Goal: Task Accomplishment & Management: Manage account settings

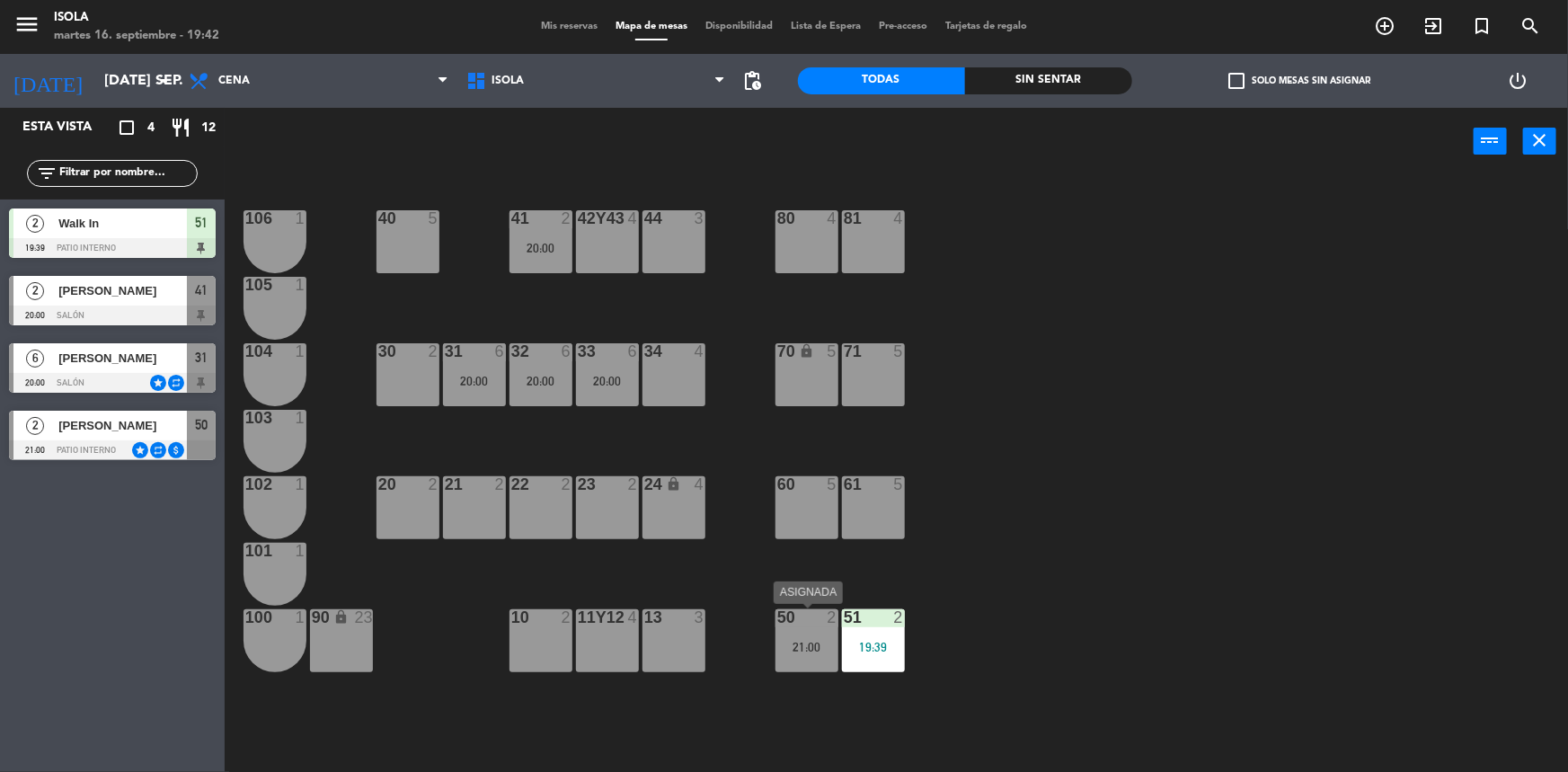
click at [783, 636] on div "50 2 21:00" at bounding box center [806, 640] width 63 height 63
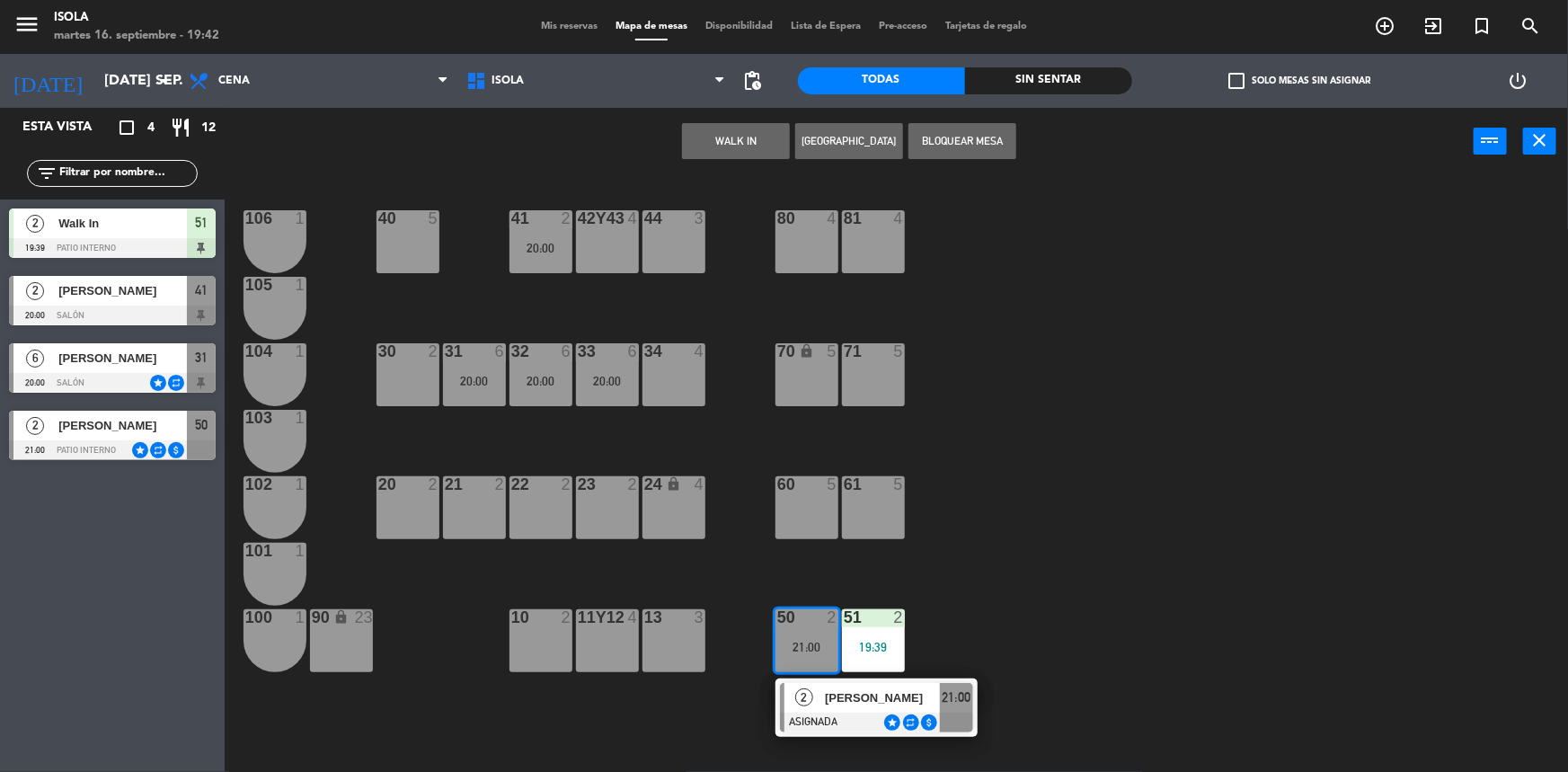
click at [824, 691] on span "[PERSON_NAME]" at bounding box center [881, 698] width 115 height 19
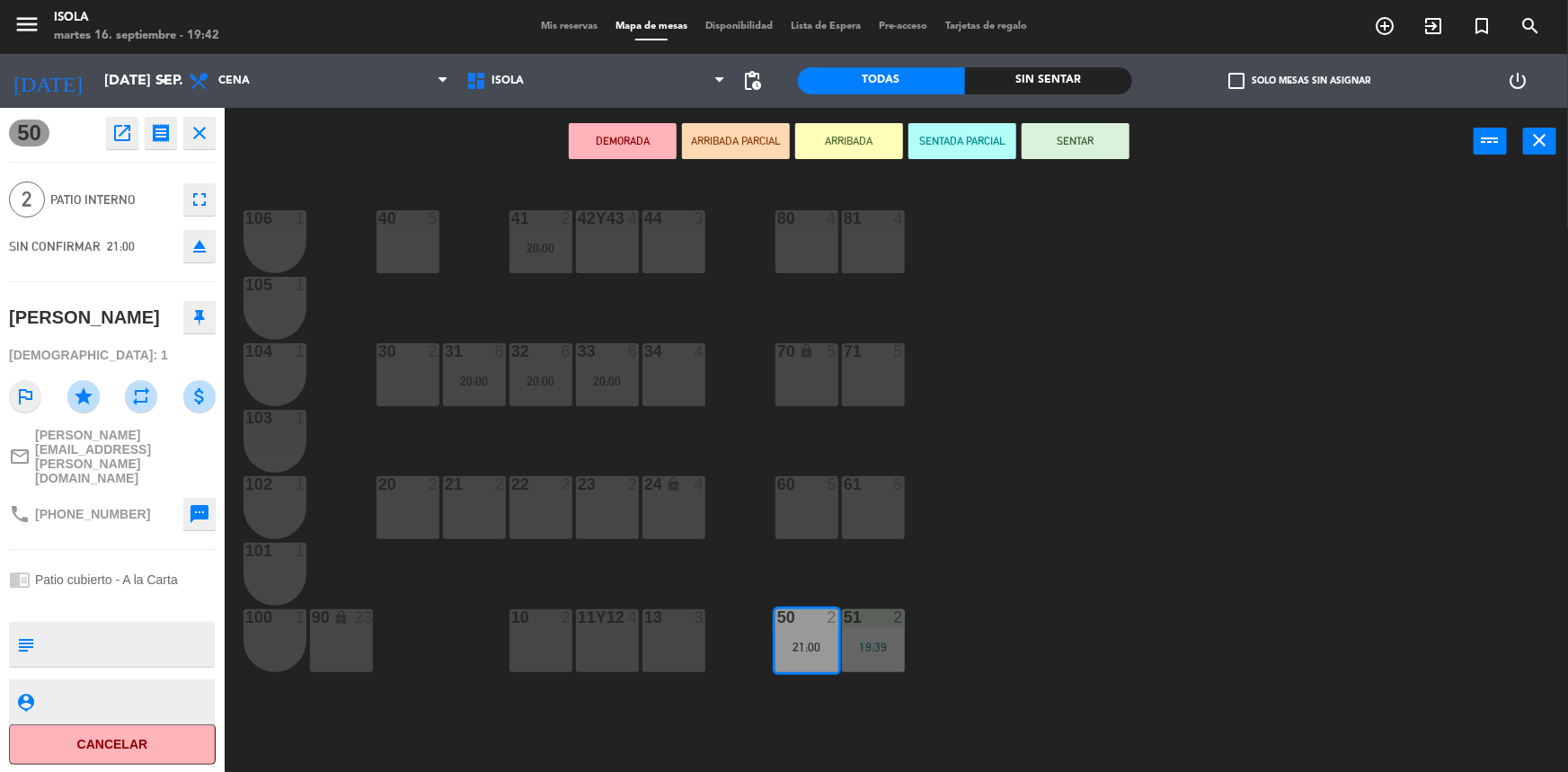
drag, startPoint x: 766, startPoint y: 473, endPoint x: 777, endPoint y: 485, distance: 16.3
click at [766, 474] on div "40 5 42y43 4 41 2 20:00 44 3 80 4 81 4 106 1 105 1 30 2 31 6 20:00 32 6 20:00 3…" at bounding box center [903, 476] width 1328 height 597
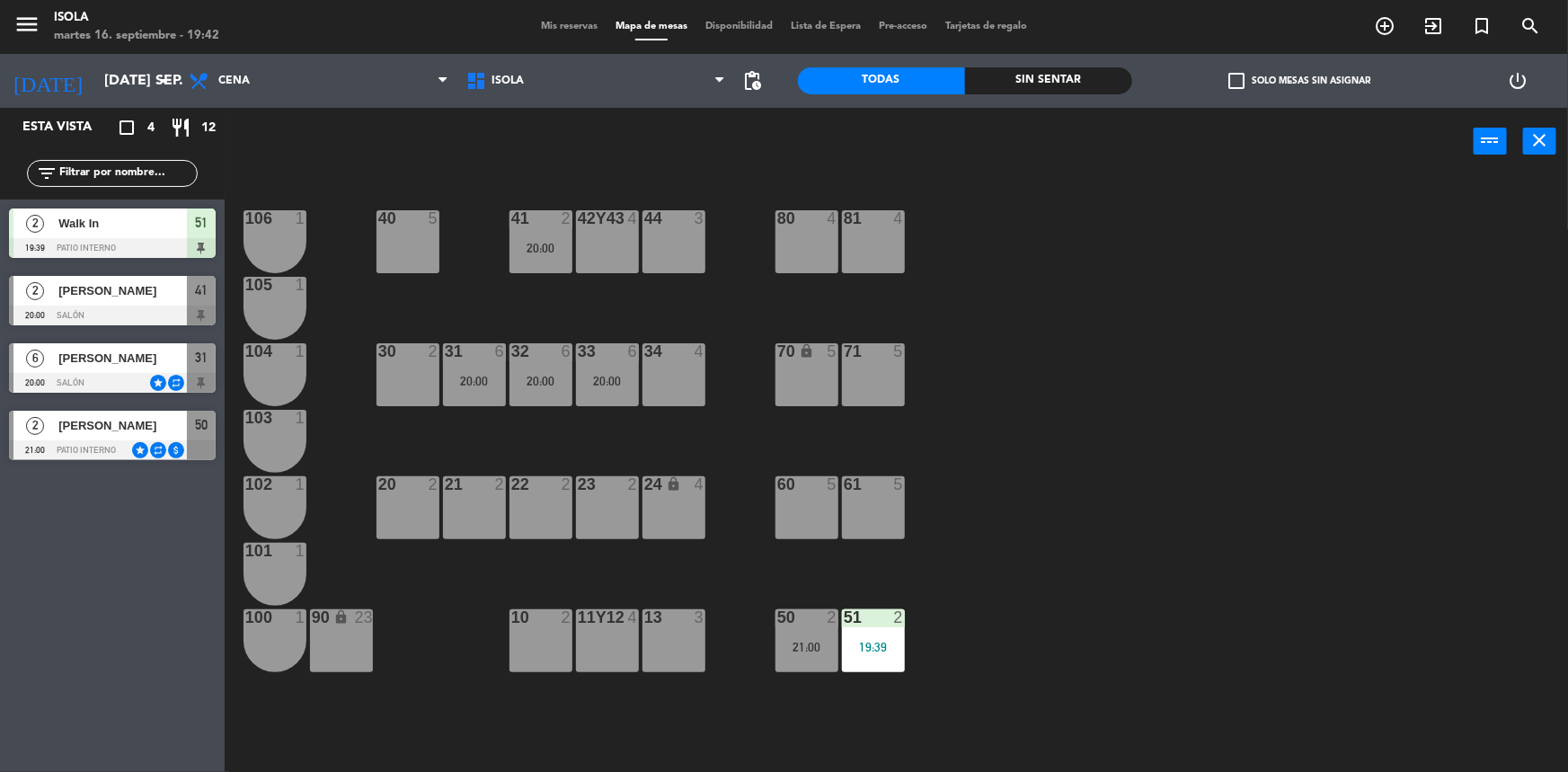
click at [793, 503] on div "60 5" at bounding box center [806, 507] width 63 height 63
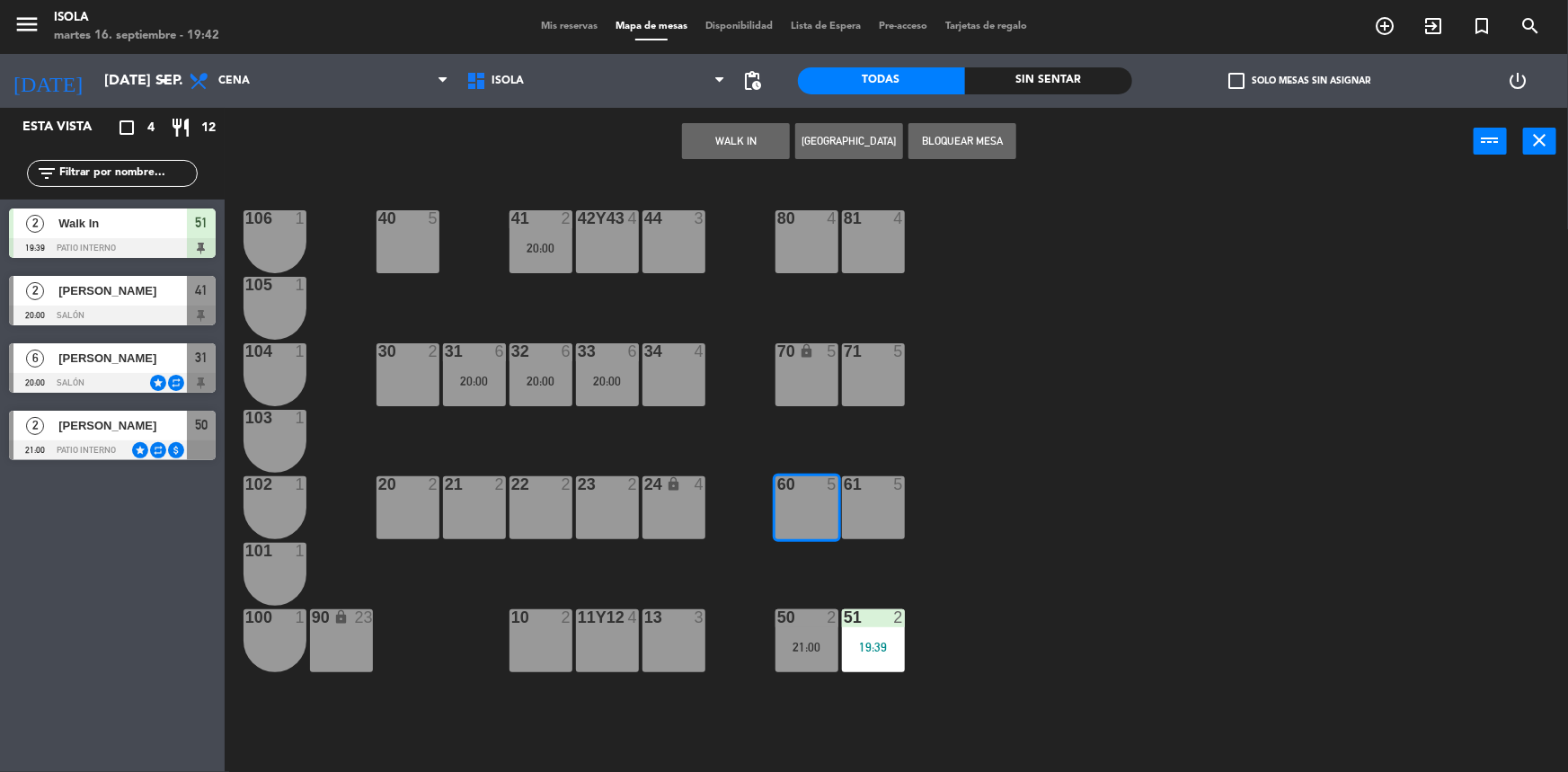
click at [797, 634] on div "50 2 21:00" at bounding box center [806, 640] width 63 height 63
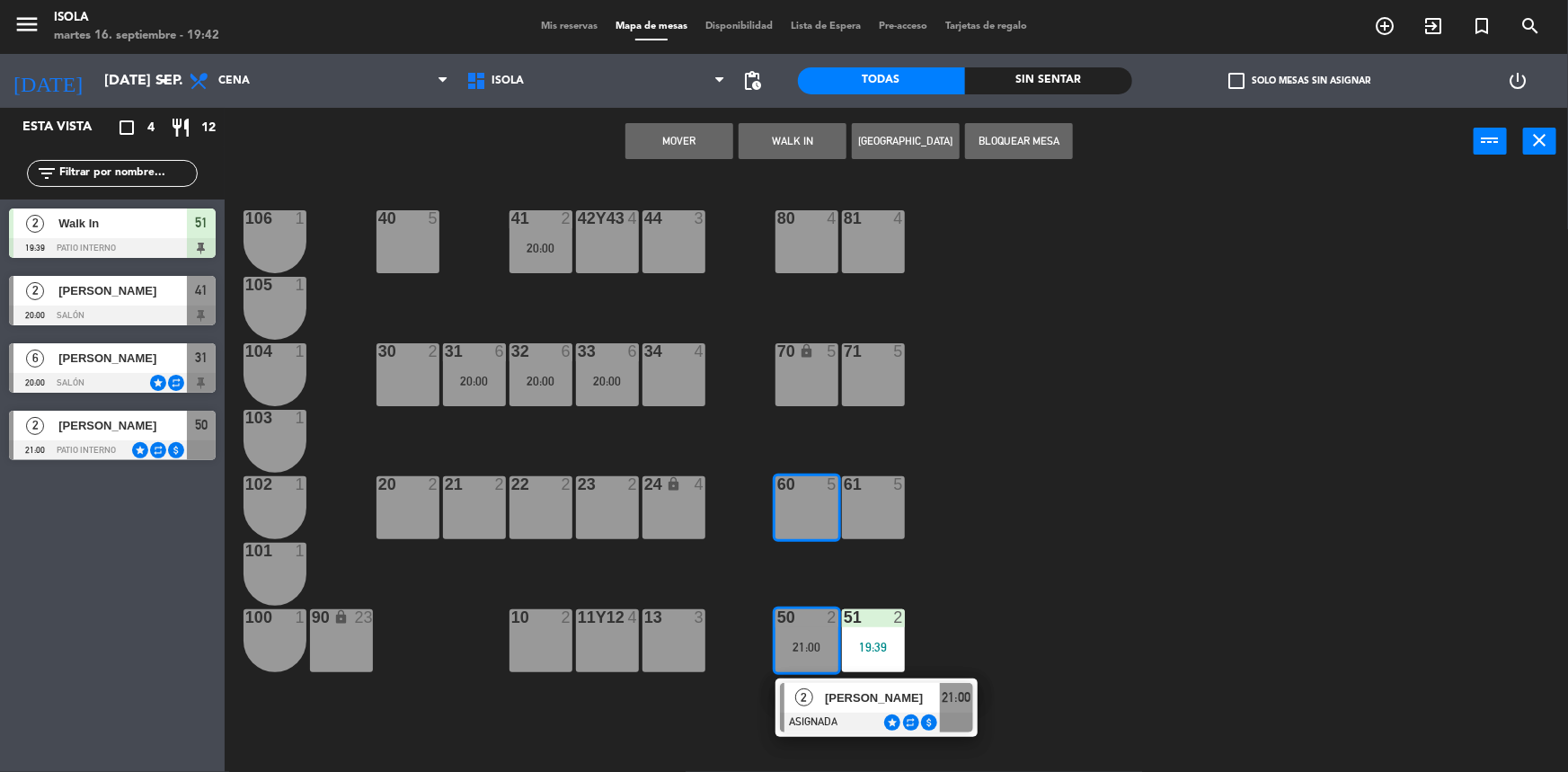
click at [698, 142] on button "Mover" at bounding box center [678, 142] width 108 height 36
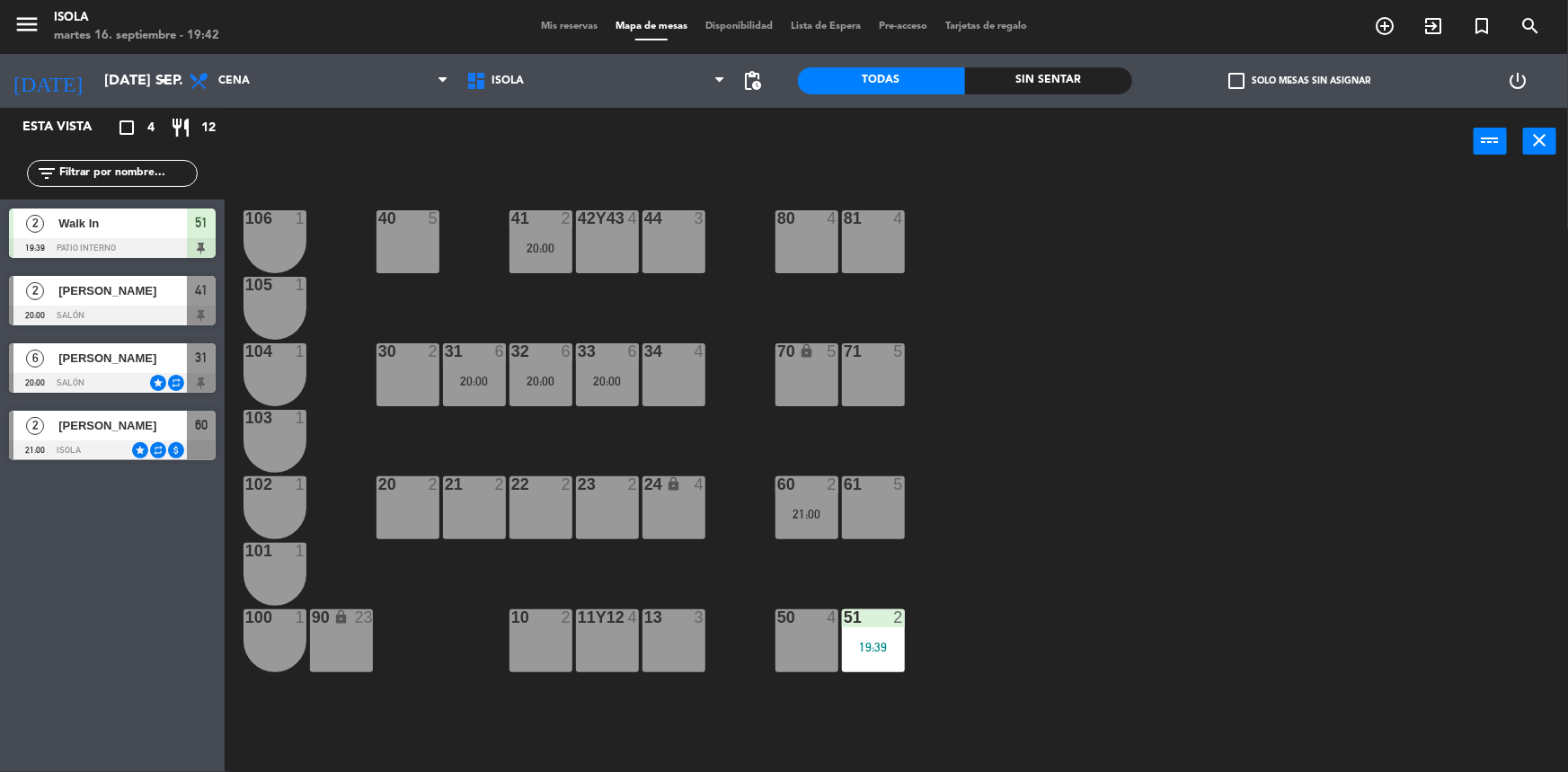
click at [1092, 379] on div "40 5 42y43 4 41 2 20:00 44 3 80 4 81 4 106 1 105 1 30 2 31 6 20:00 32 6 20:00 3…" at bounding box center [903, 476] width 1328 height 597
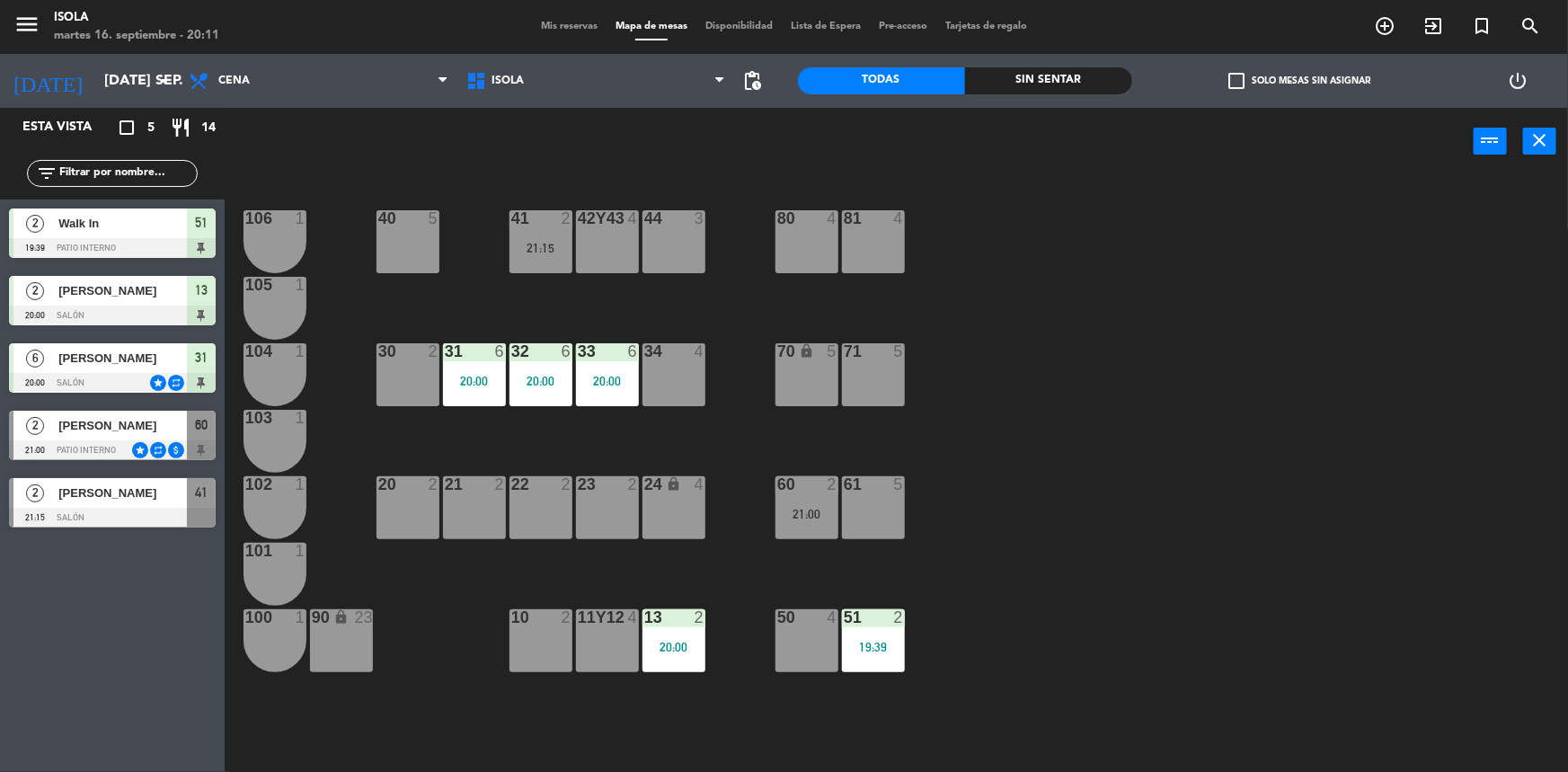
click at [534, 31] on span "Mis reservas" at bounding box center [569, 26] width 74 height 10
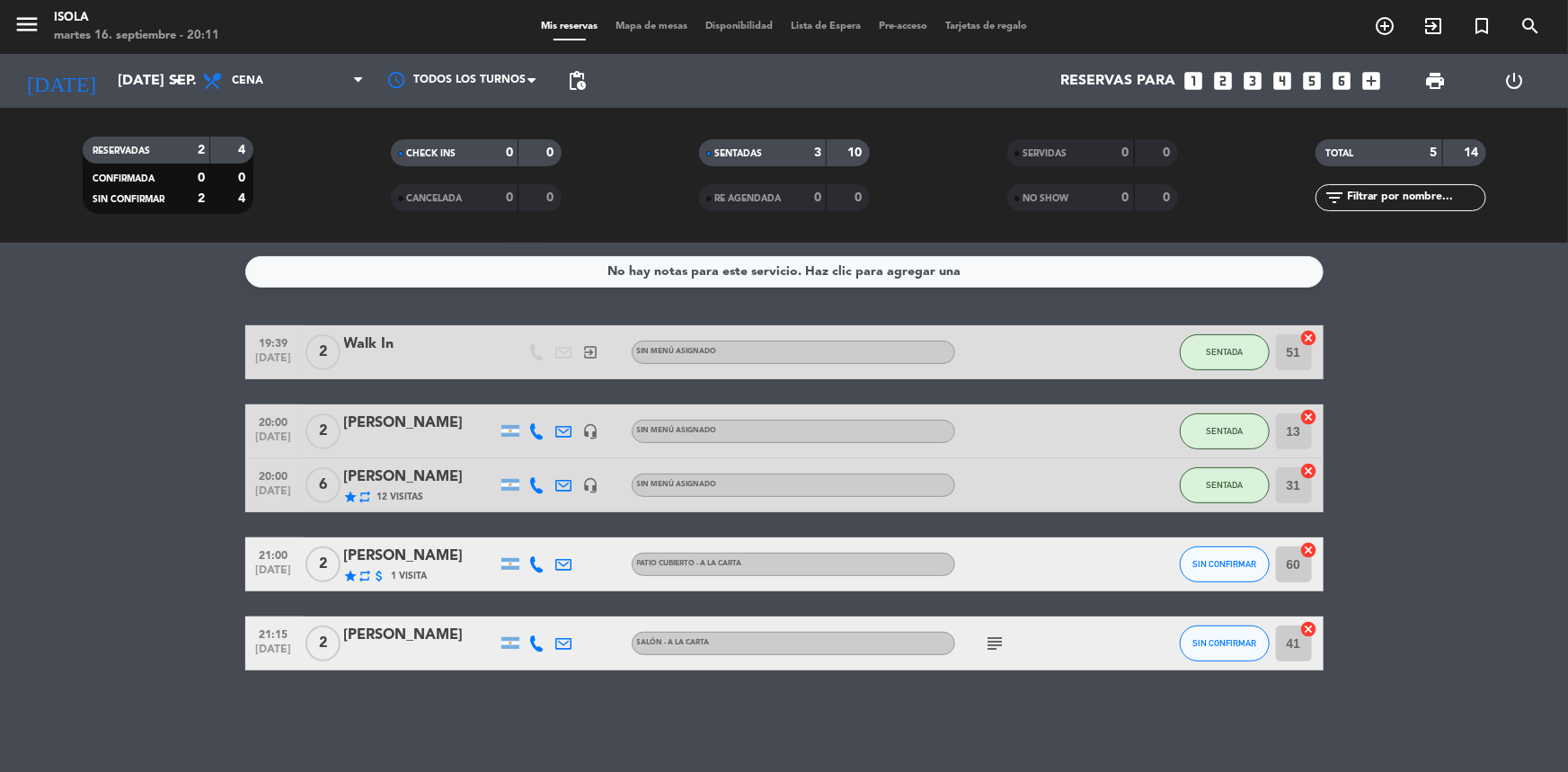
drag, startPoint x: 638, startPoint y: 20, endPoint x: 639, endPoint y: 35, distance: 15.0
click at [639, 35] on div "menu Isola martes 16. septiembre - 20:11 Mis reservas Mapa de mesas Disponibili…" at bounding box center [784, 26] width 1568 height 54
click at [640, 26] on span "Mapa de mesas" at bounding box center [651, 26] width 90 height 10
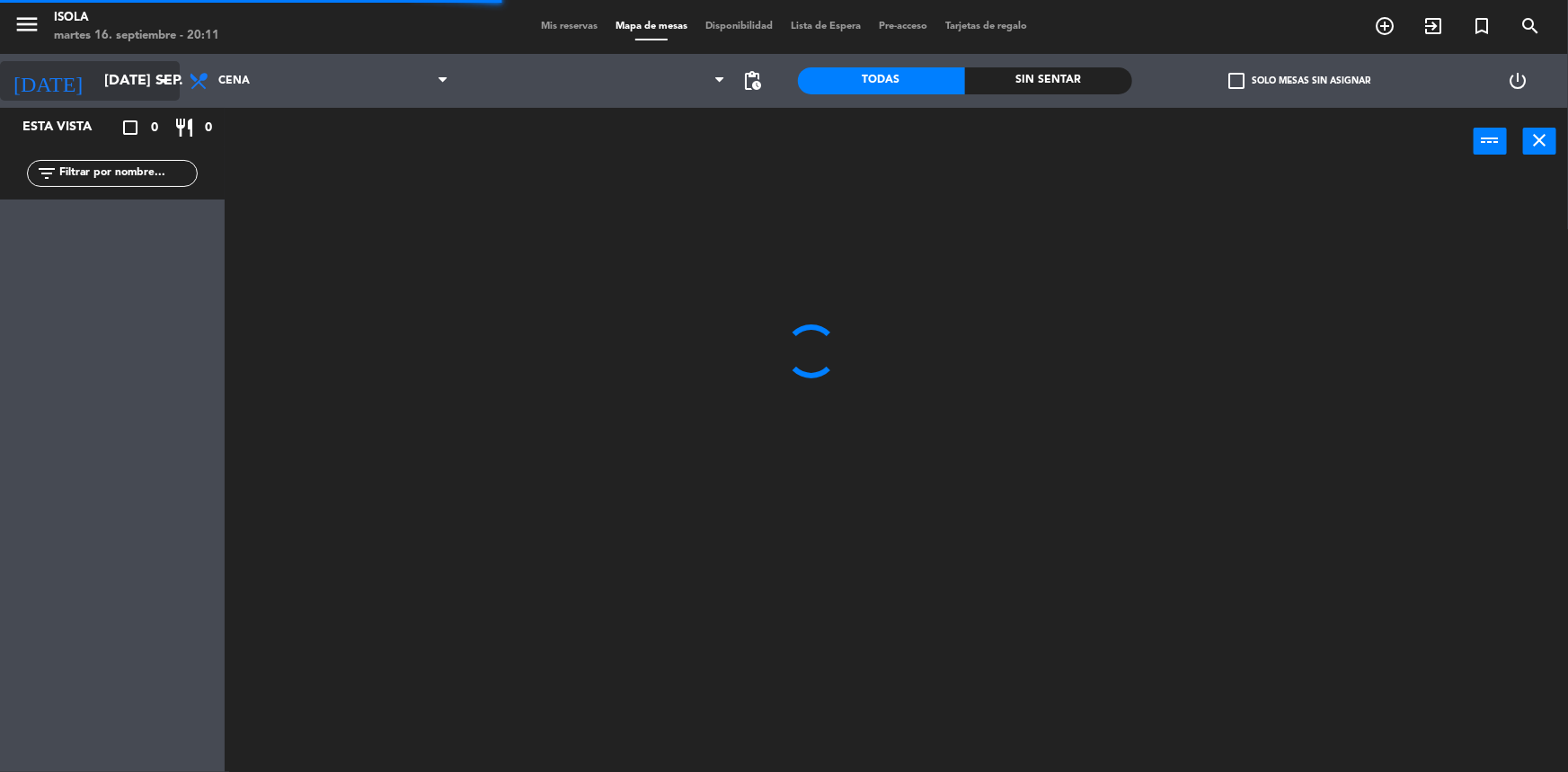
click at [95, 83] on input "[DATE] sep." at bounding box center [190, 81] width 190 height 35
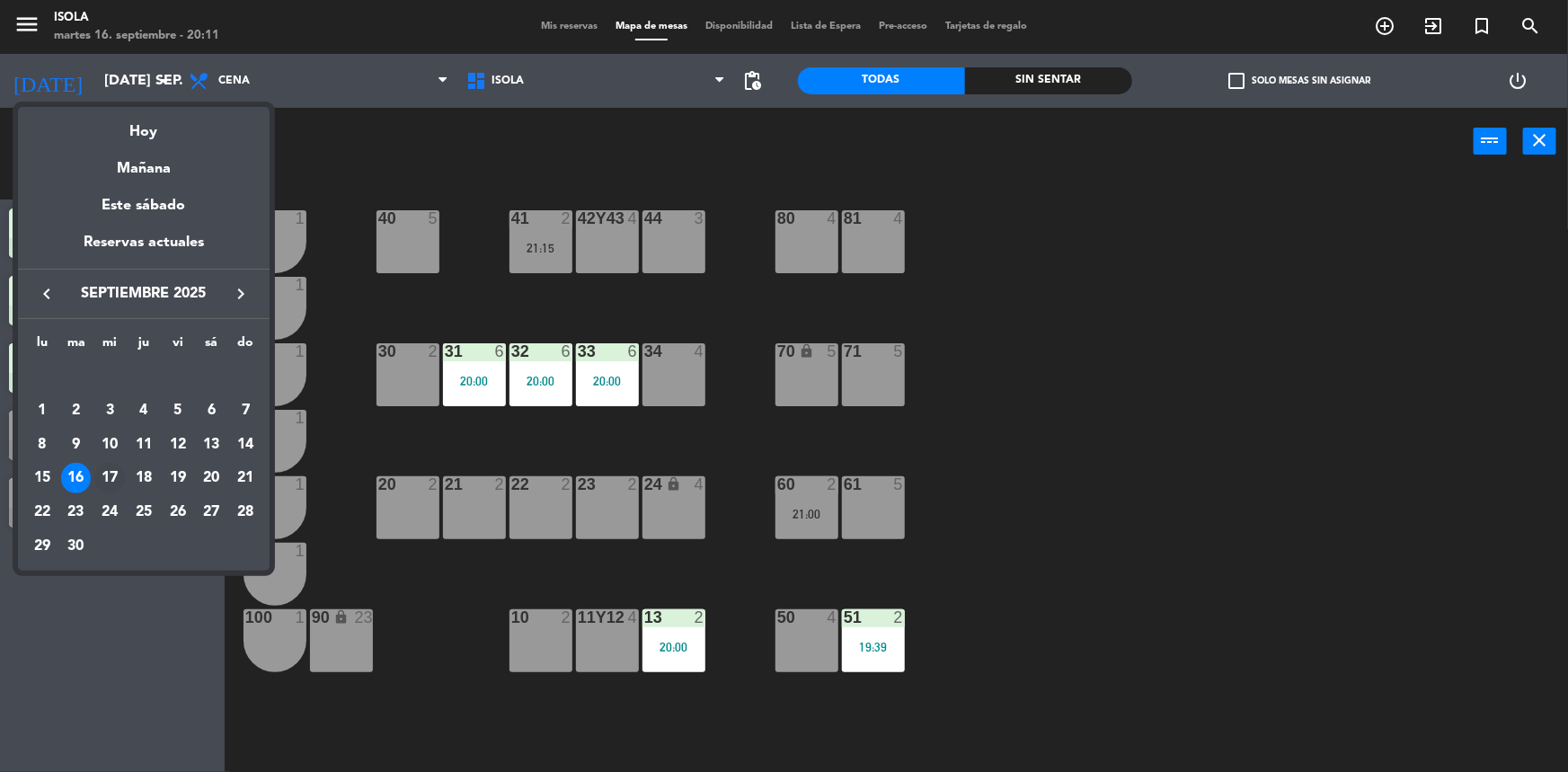
click at [112, 482] on div "17" at bounding box center [110, 478] width 31 height 31
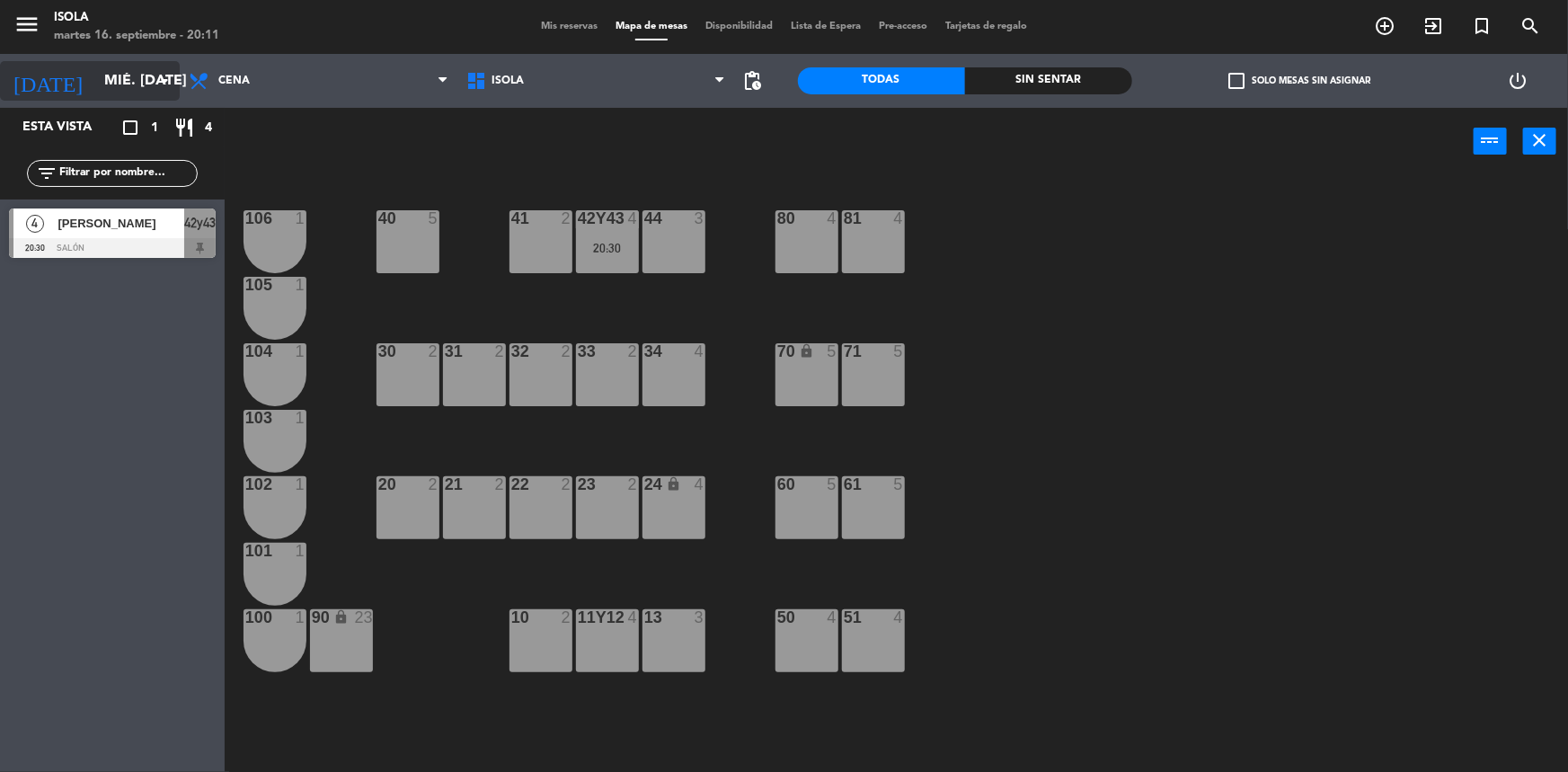
click at [148, 82] on input "mié. [DATE]" at bounding box center [190, 81] width 190 height 35
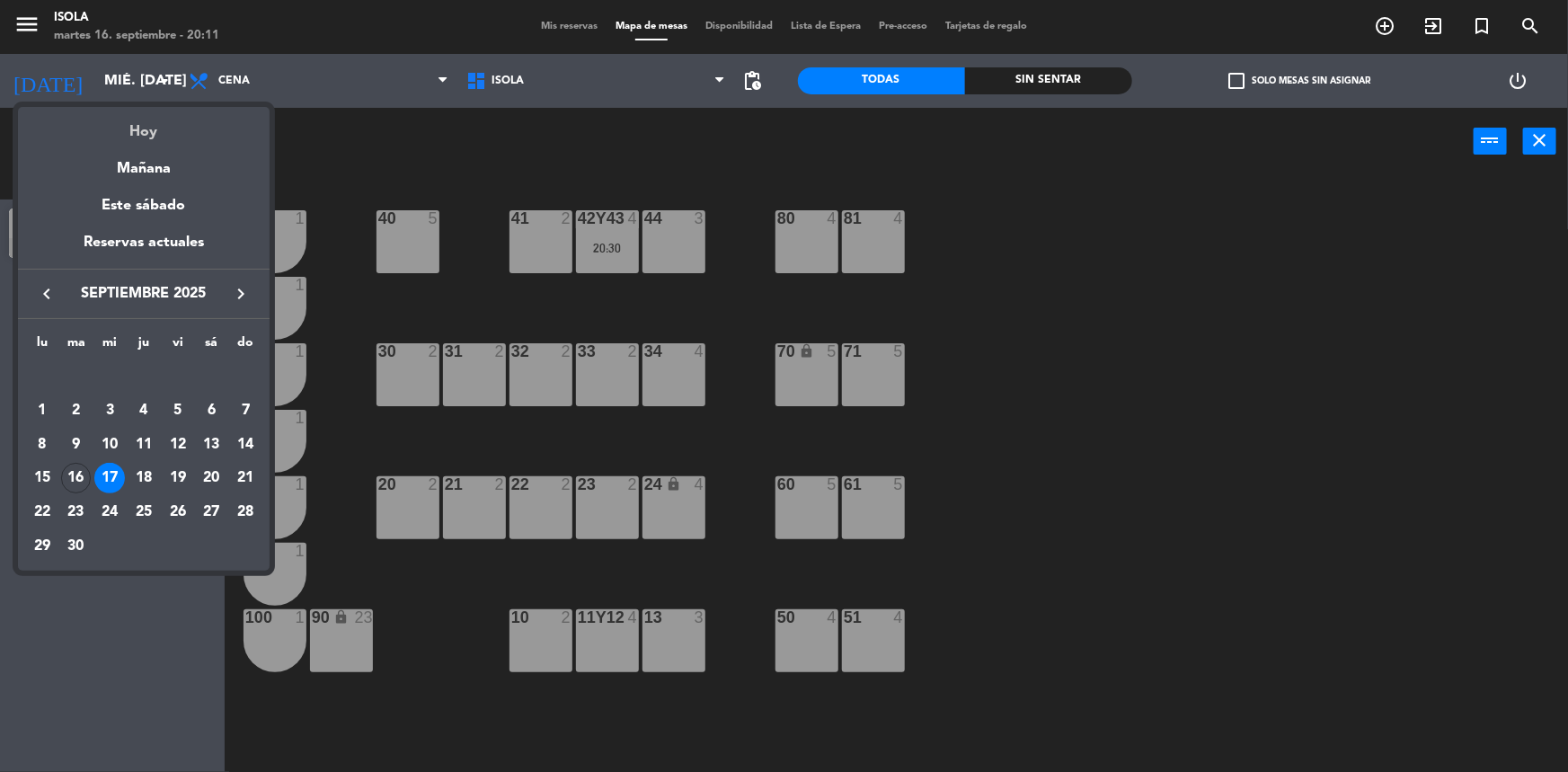
click at [181, 132] on div "Hoy" at bounding box center [143, 125] width 251 height 37
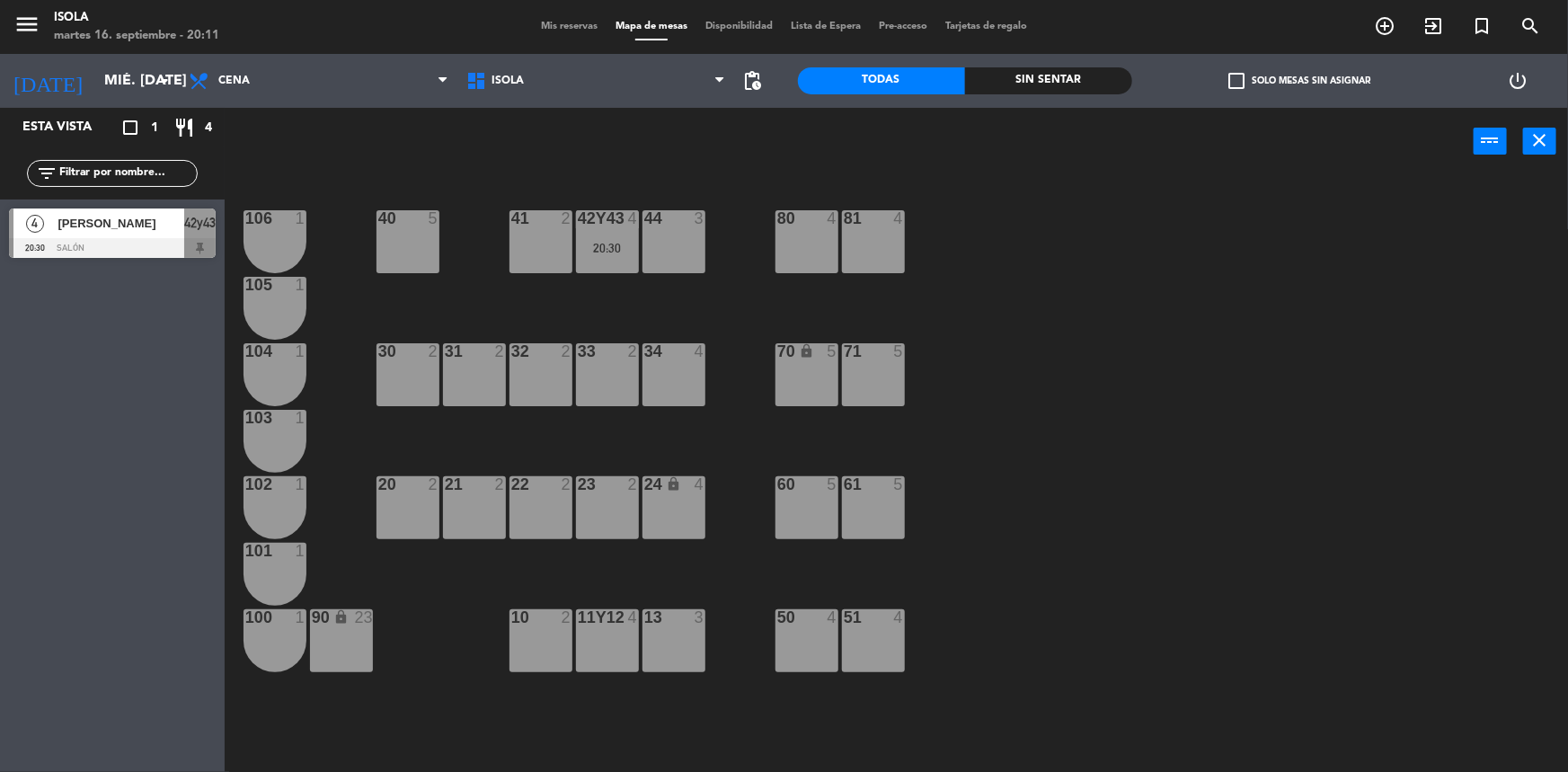
type input "[DATE] sep."
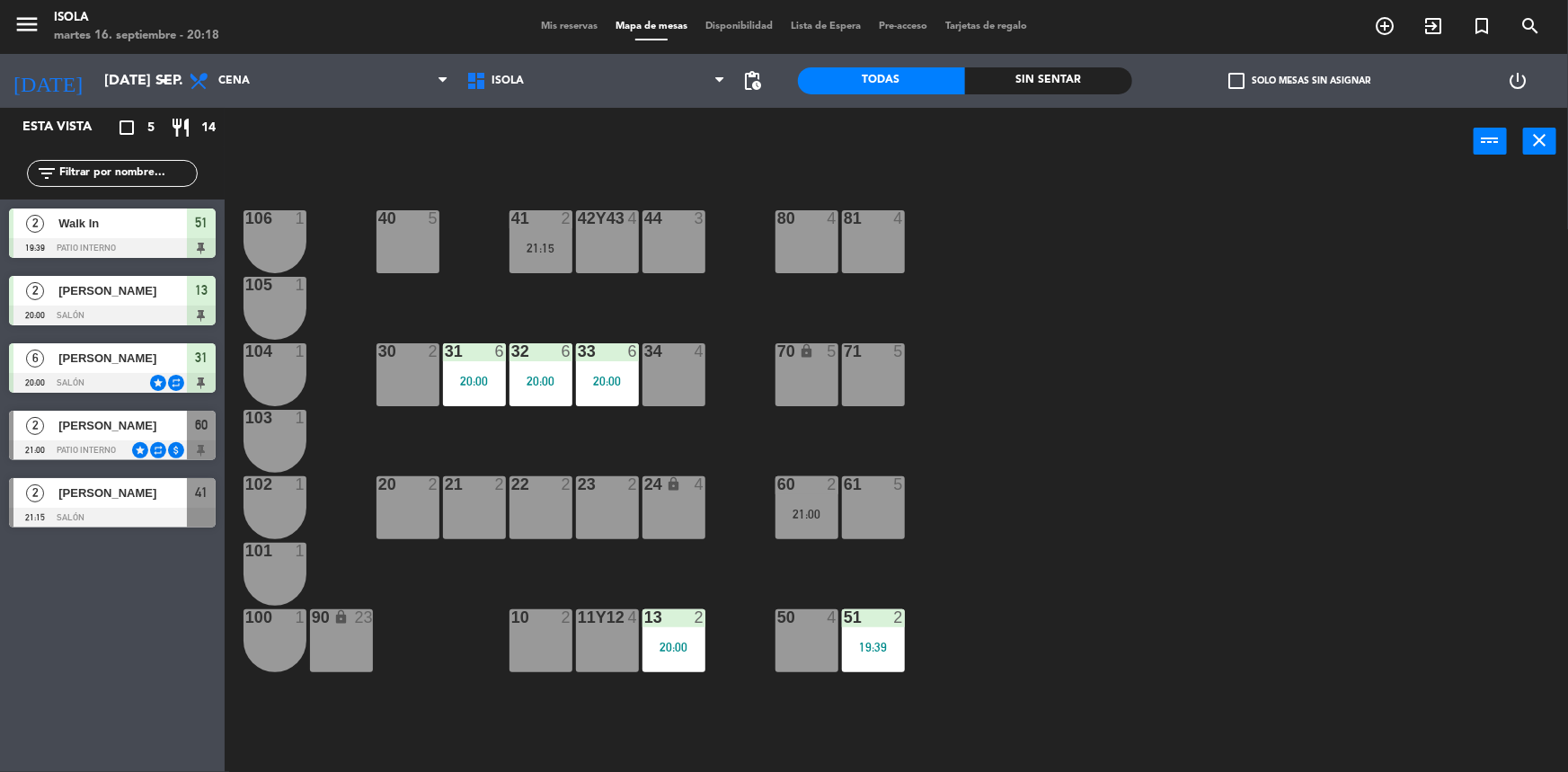
click at [669, 490] on icon "lock" at bounding box center [673, 484] width 15 height 15
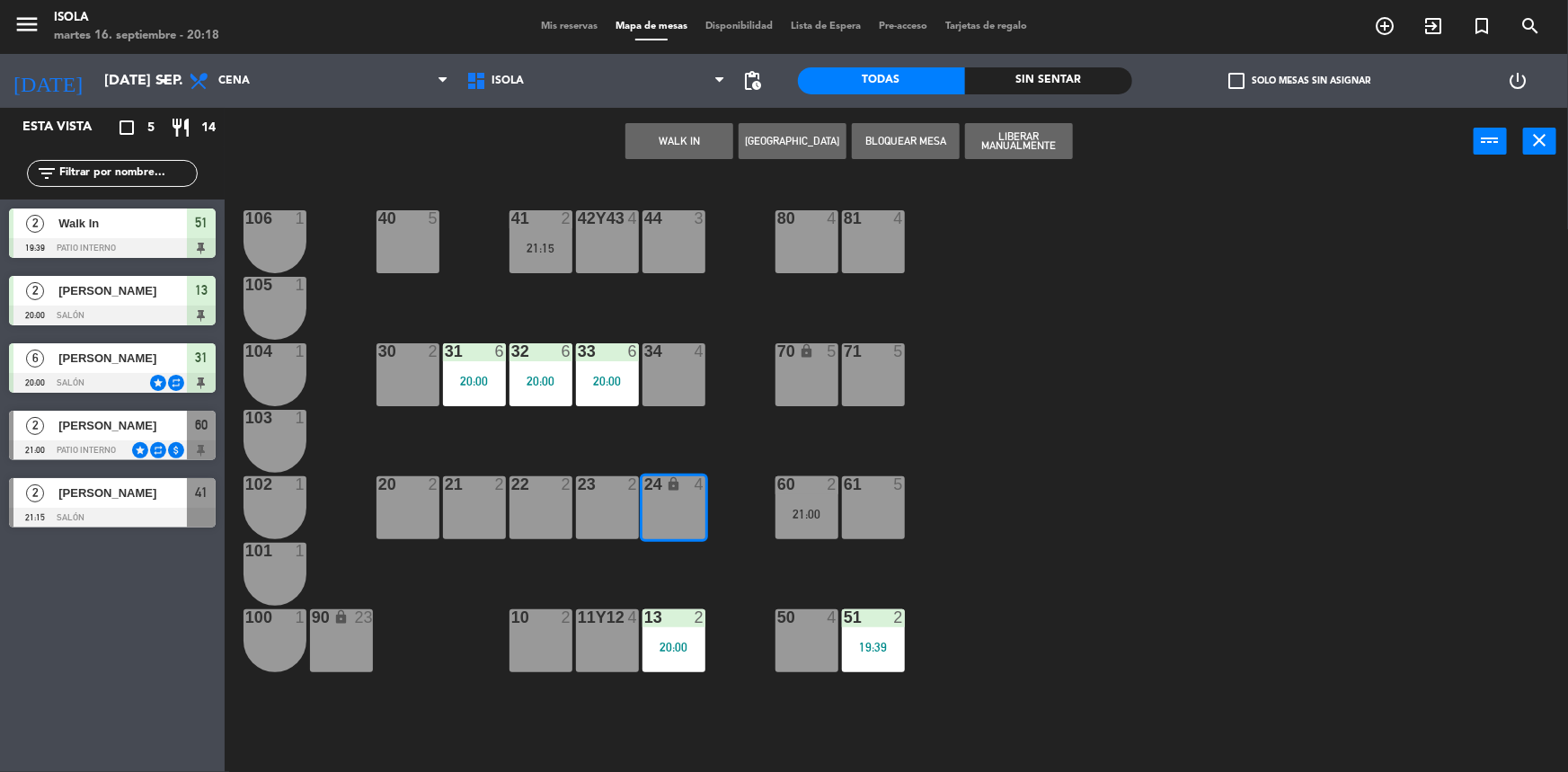
click at [1087, 347] on div "40 5 42y43 4 41 2 21:15 44 3 80 4 81 4 106 1 105 1 30 2 31 6 20:00 32 6 20:00 3…" at bounding box center [903, 476] width 1328 height 597
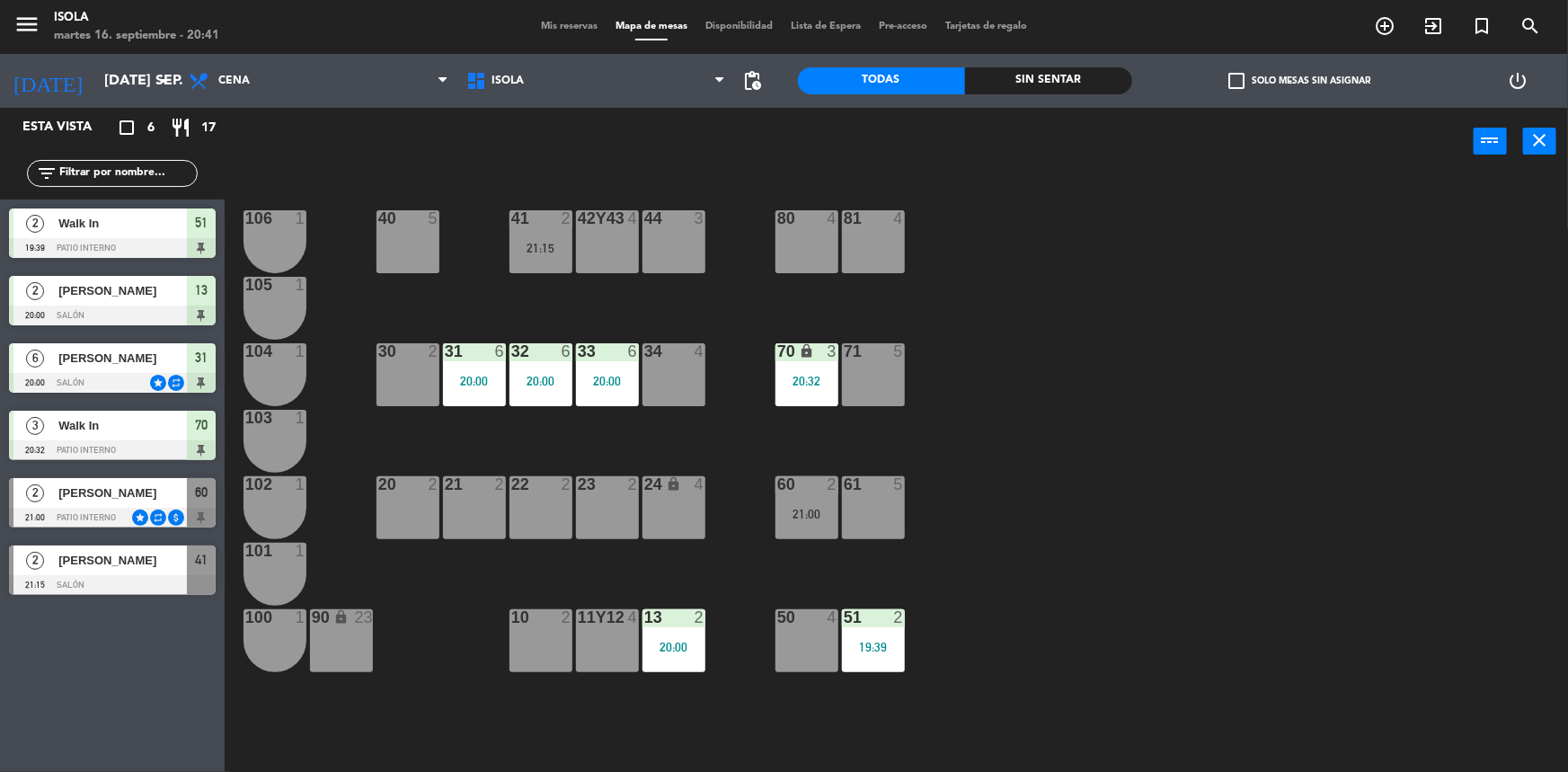
click at [637, 185] on div "40 5 42y43 4 41 2 21:15 44 3 80 4 81 4 106 1 105 1 30 2 31 6 20:00 32 6 20:00 3…" at bounding box center [903, 476] width 1328 height 597
click at [557, 269] on div "41 2 21:15" at bounding box center [541, 241] width 63 height 63
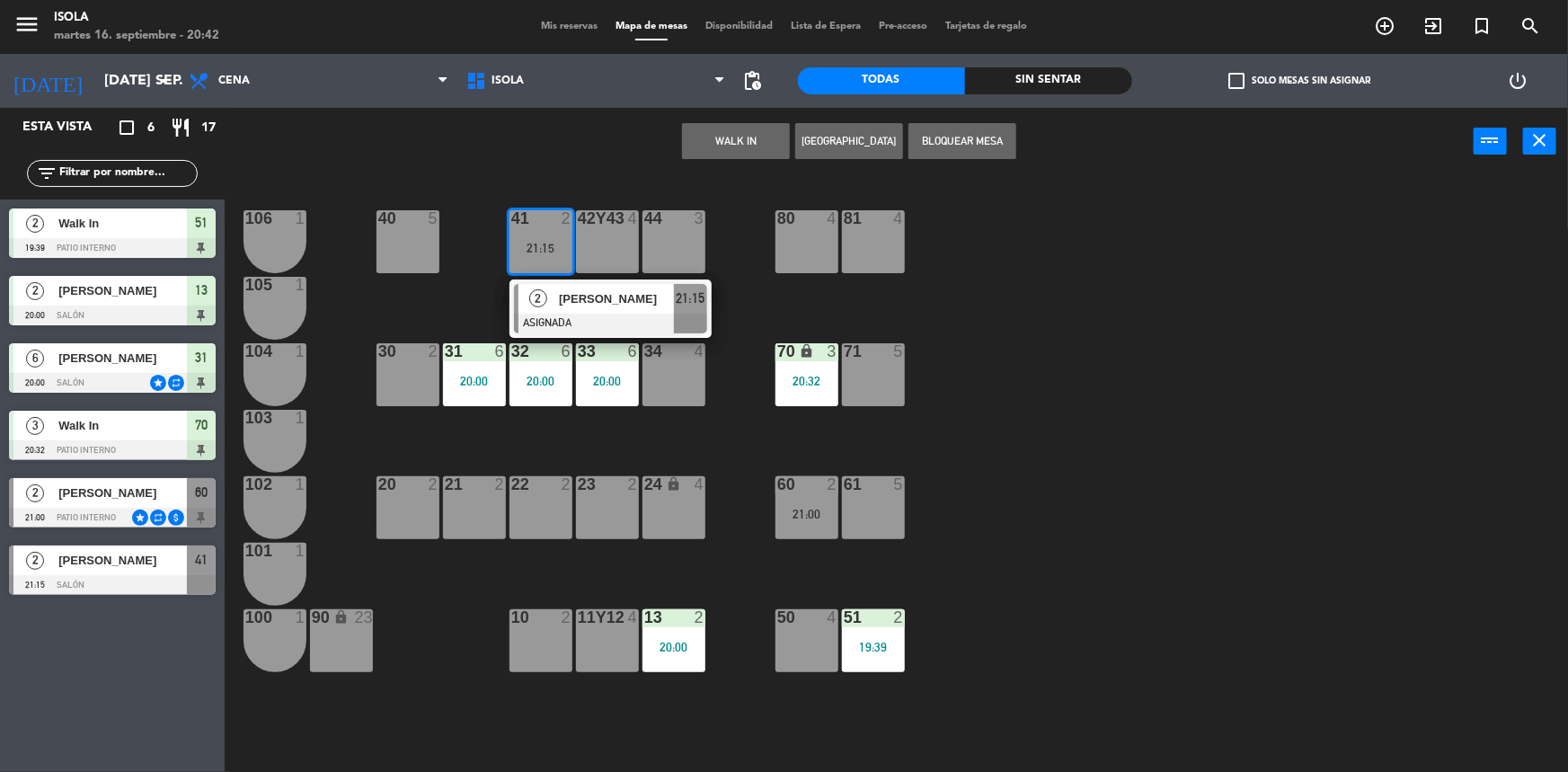
click at [1016, 296] on div "40 5 42y43 4 41 2 21:15 2 [PERSON_NAME] ASIGNADA 21:15 44 3 80 4 81 4 106 1 105…" at bounding box center [903, 476] width 1328 height 597
